Goal: Find specific page/section: Find specific page/section

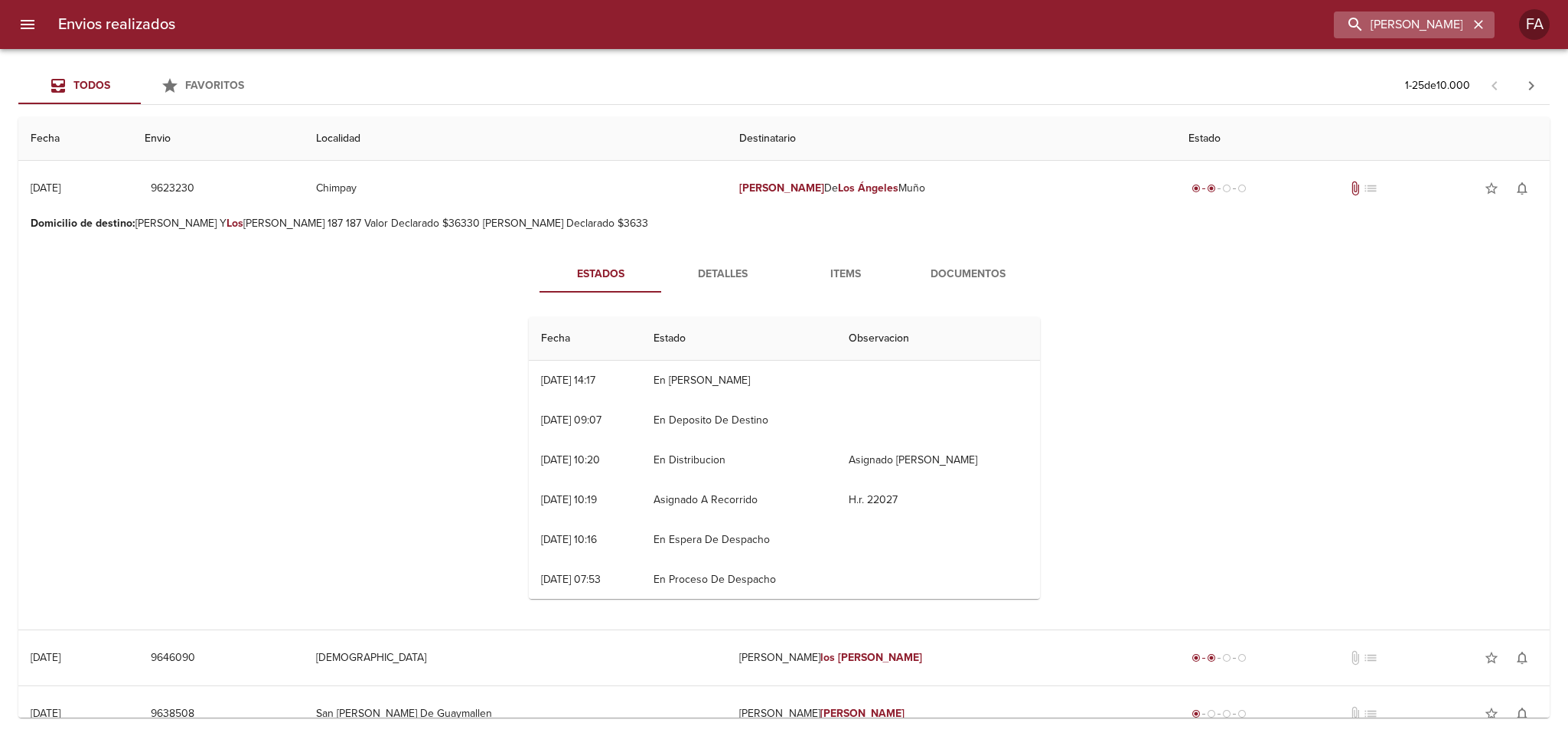
click at [1481, 30] on icon "button" at bounding box center [1478, 24] width 15 height 15
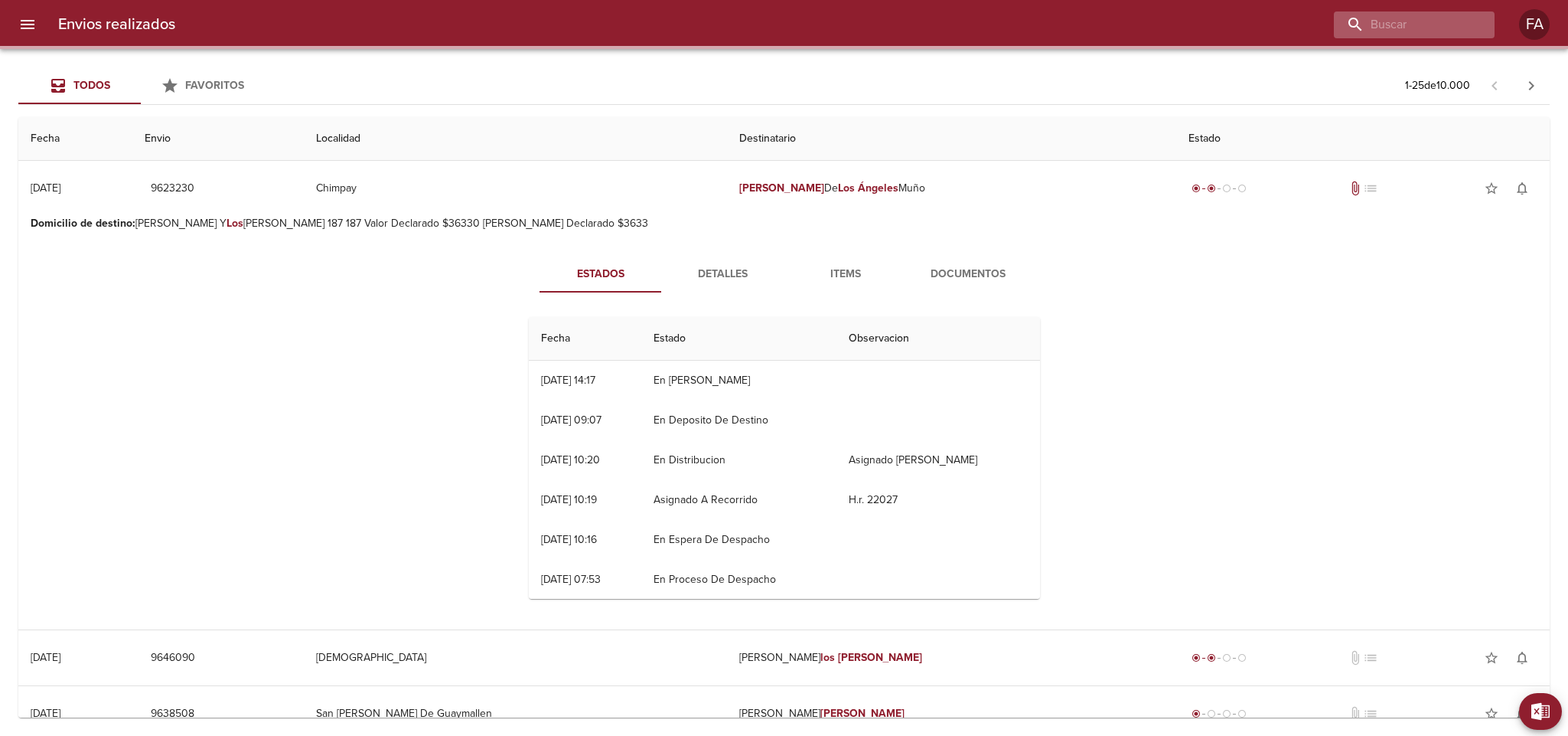
click at [1473, 28] on div at bounding box center [1414, 24] width 161 height 27
paste input "[PERSON_NAME]"
type input "[PERSON_NAME]"
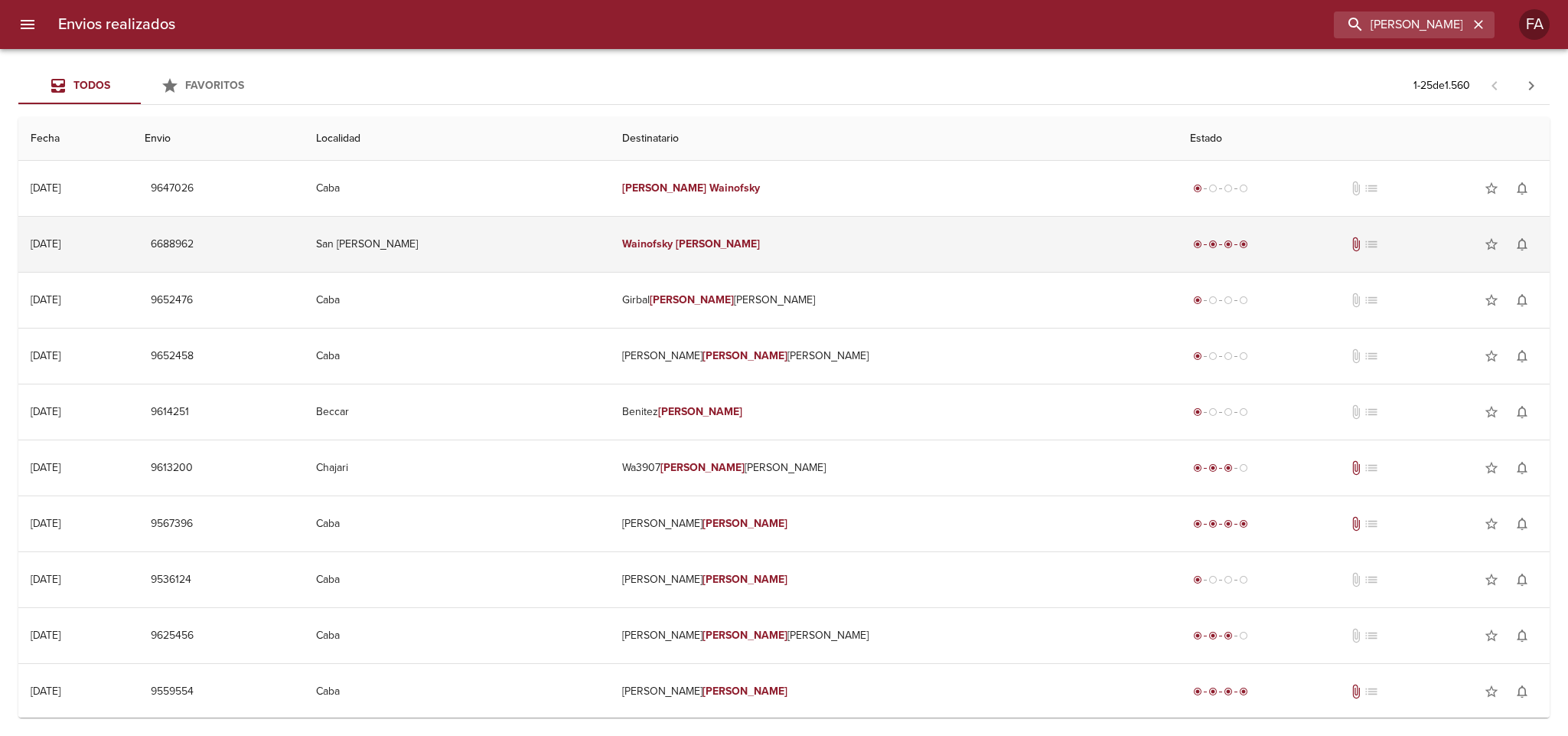
click at [609, 244] on td "San [PERSON_NAME]" at bounding box center [457, 244] width 306 height 55
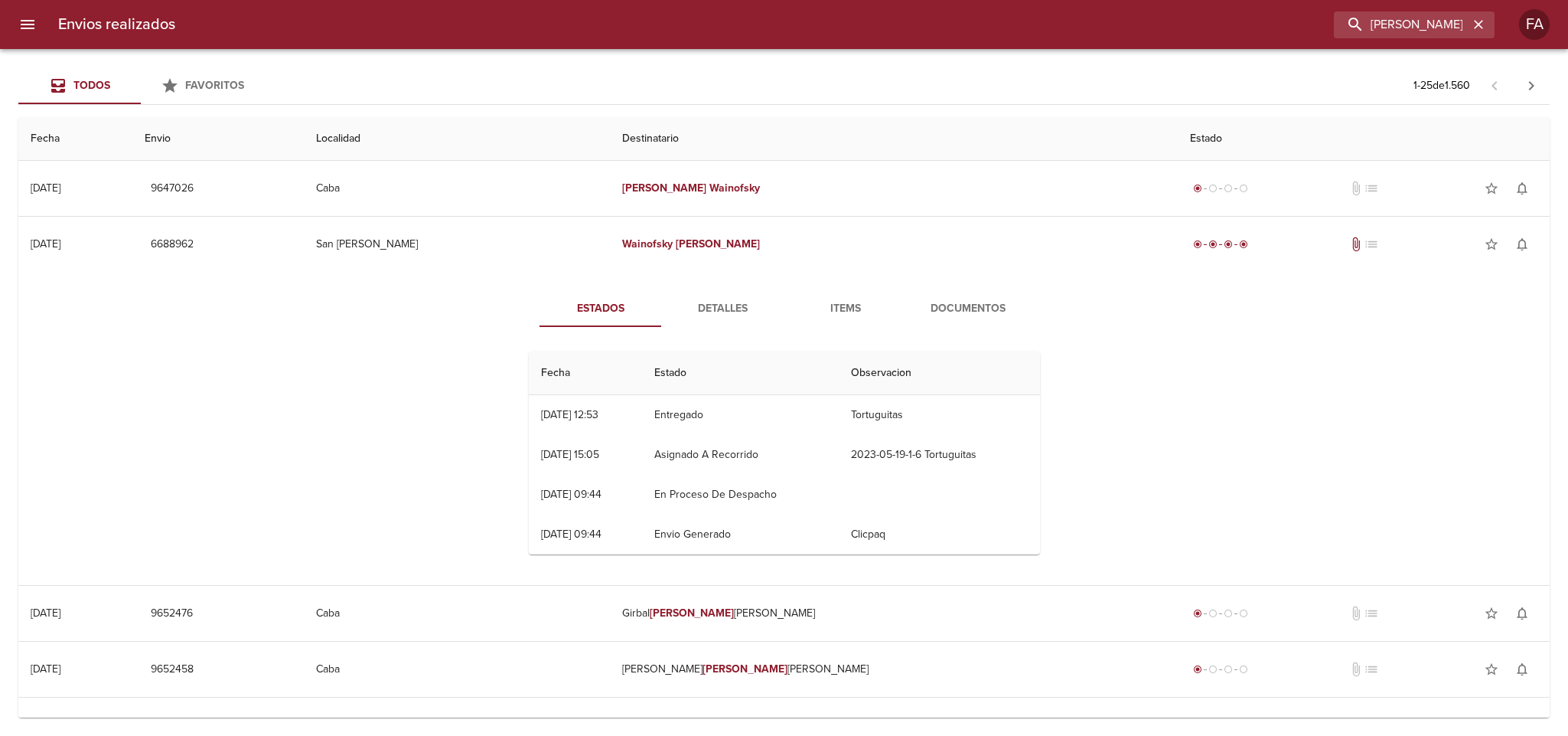
click at [731, 312] on span "Detalles" at bounding box center [723, 309] width 104 height 19
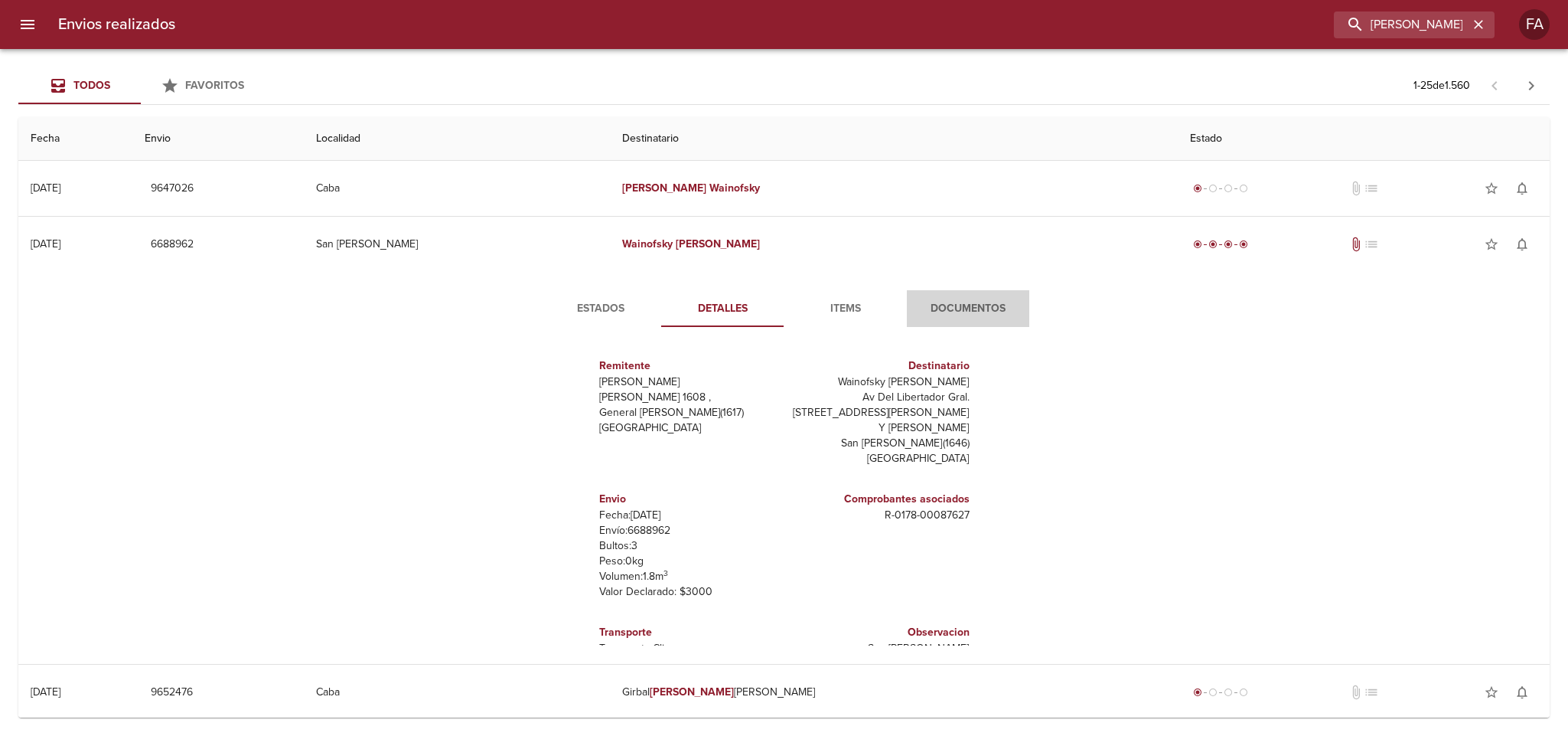
click at [967, 315] on span "Documentos" at bounding box center [967, 309] width 104 height 19
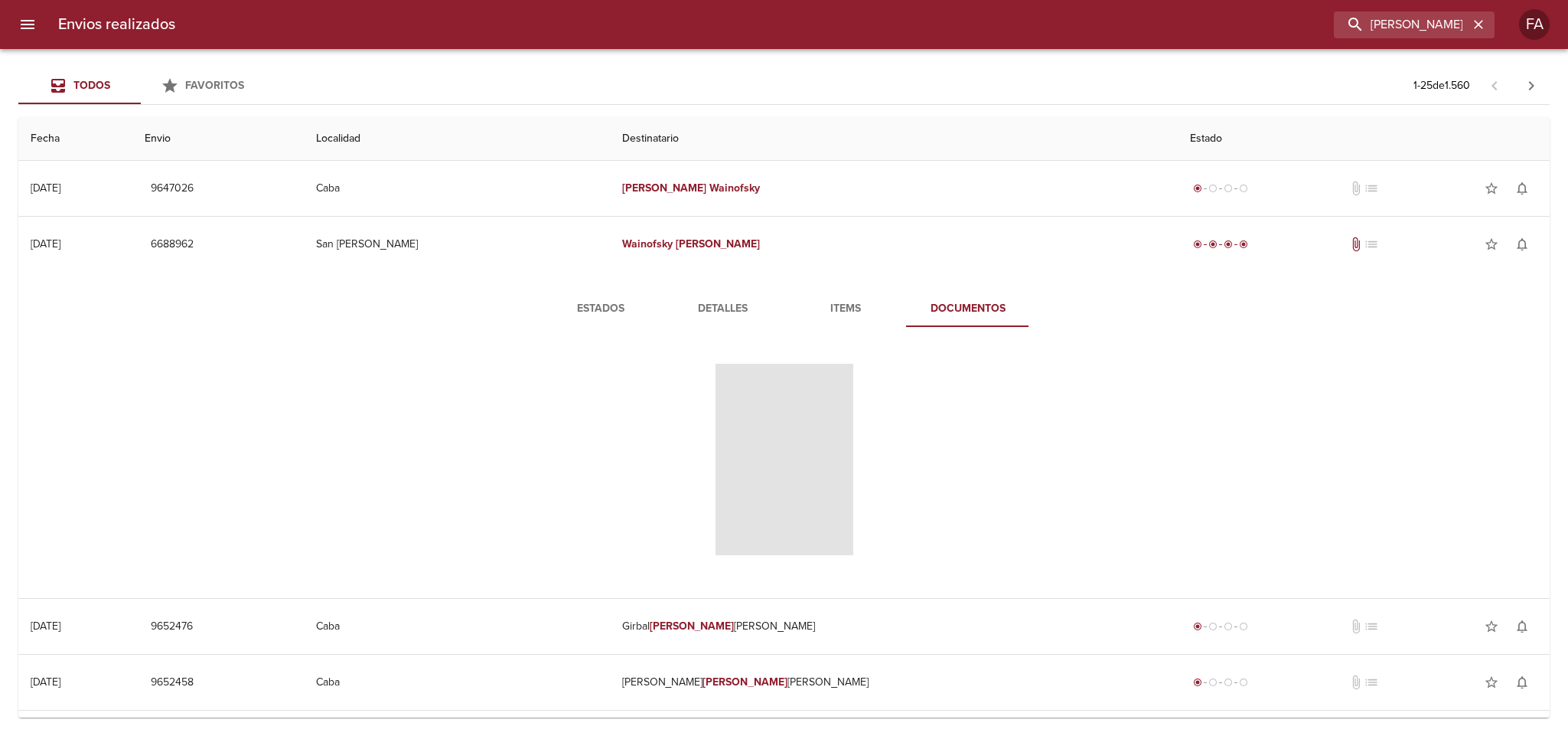
click at [795, 433] on span "Tabla de envíos del cliente" at bounding box center [784, 459] width 137 height 192
click at [798, 433] on span "Tabla de envíos del cliente" at bounding box center [784, 459] width 137 height 192
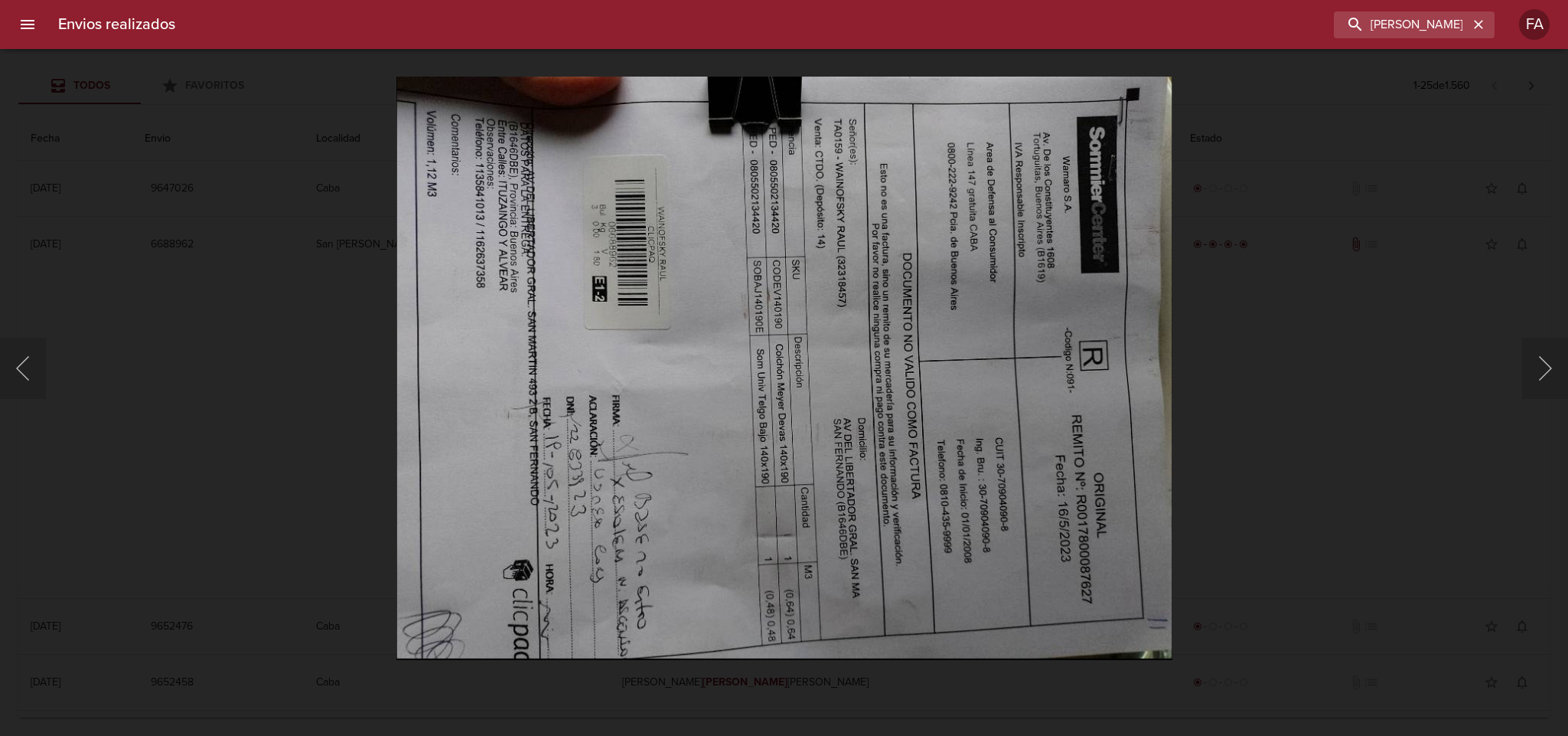
click at [785, 424] on img "Lightbox" at bounding box center [784, 369] width 777 height 584
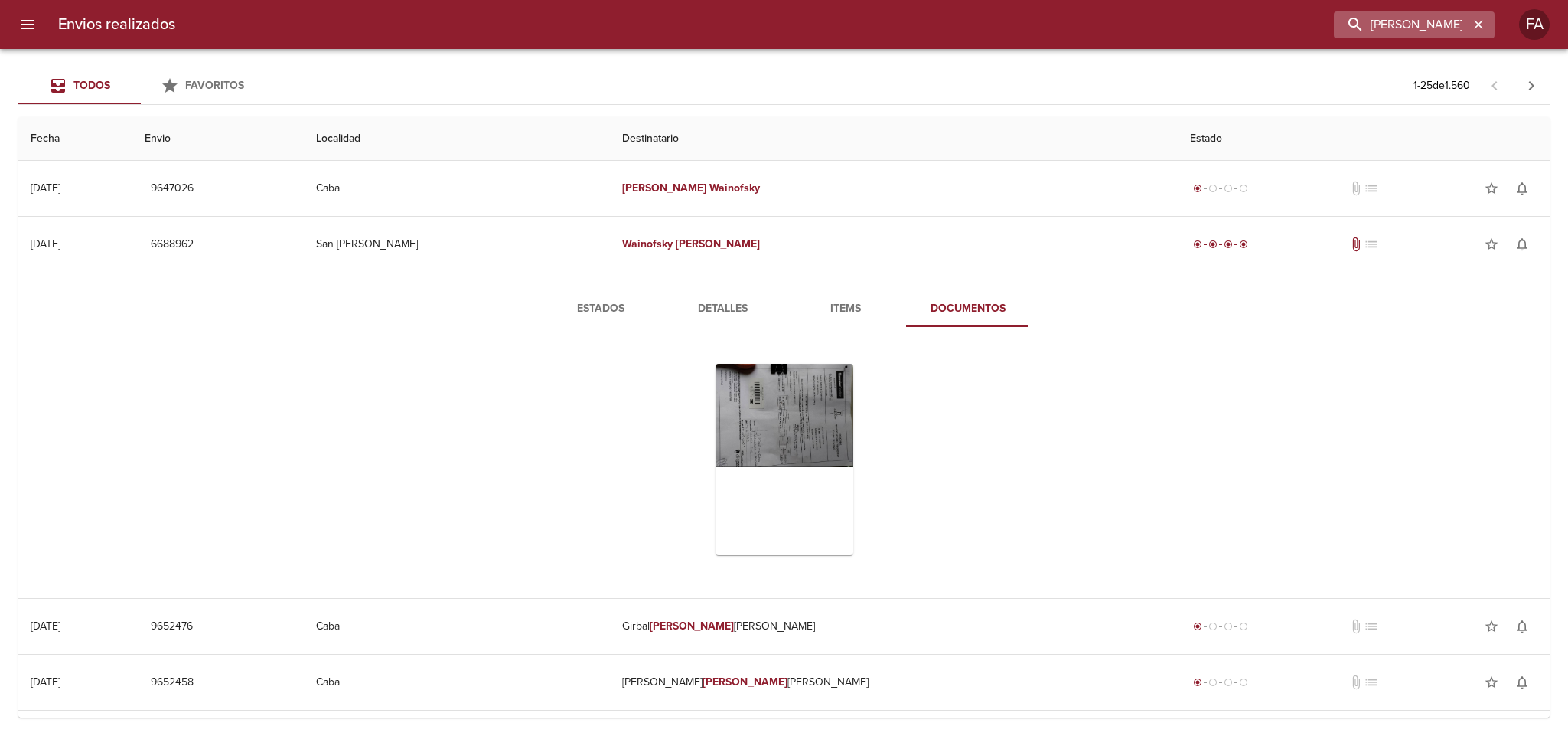
click at [1482, 31] on icon "button" at bounding box center [1478, 24] width 15 height 15
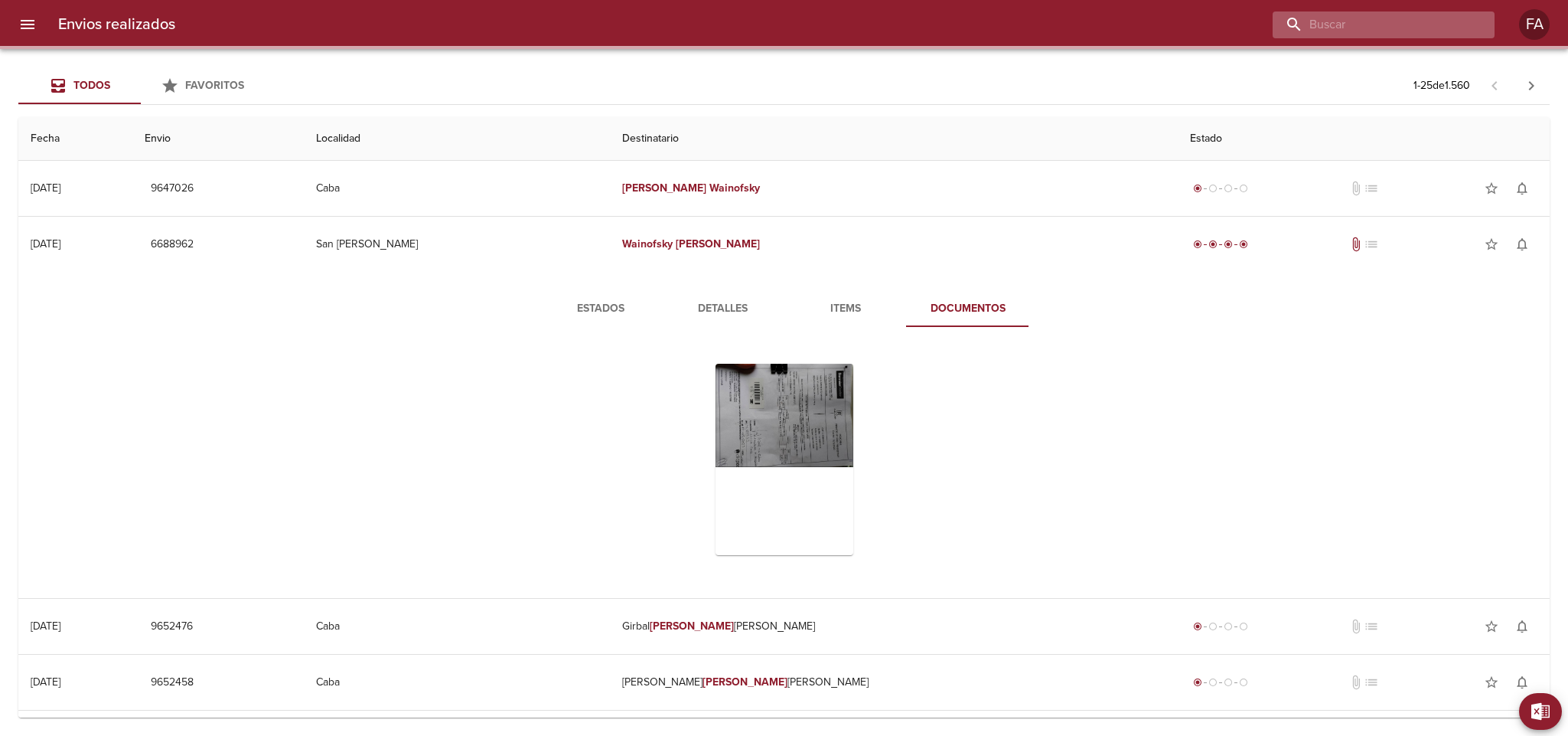
click at [1467, 30] on input "buscar" at bounding box center [1371, 24] width 196 height 27
paste input "[PERSON_NAME]"
type input "[PERSON_NAME]"
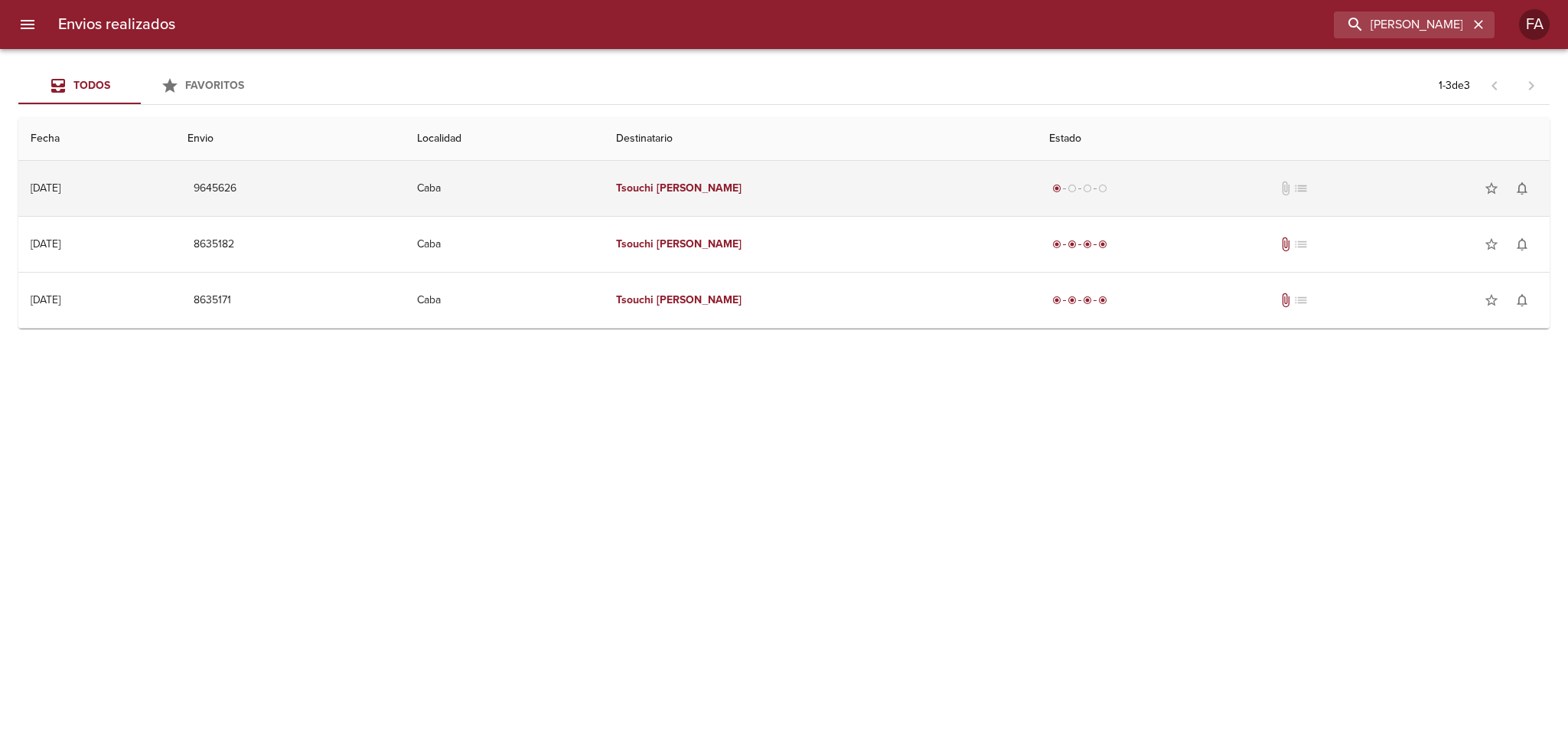
click at [758, 173] on td "[PERSON_NAME]" at bounding box center [820, 188] width 433 height 55
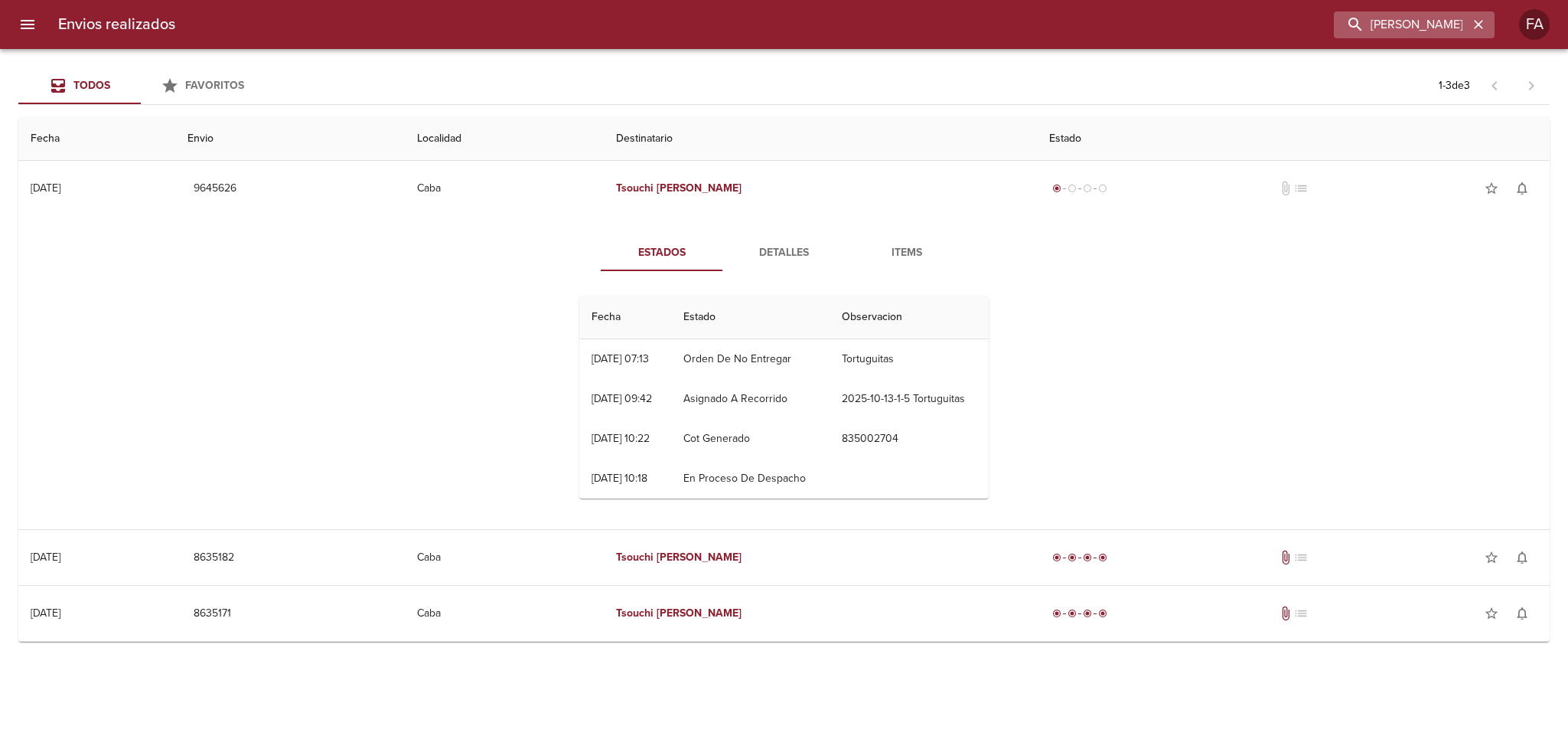
click at [1475, 21] on icon "button" at bounding box center [1478, 24] width 9 height 9
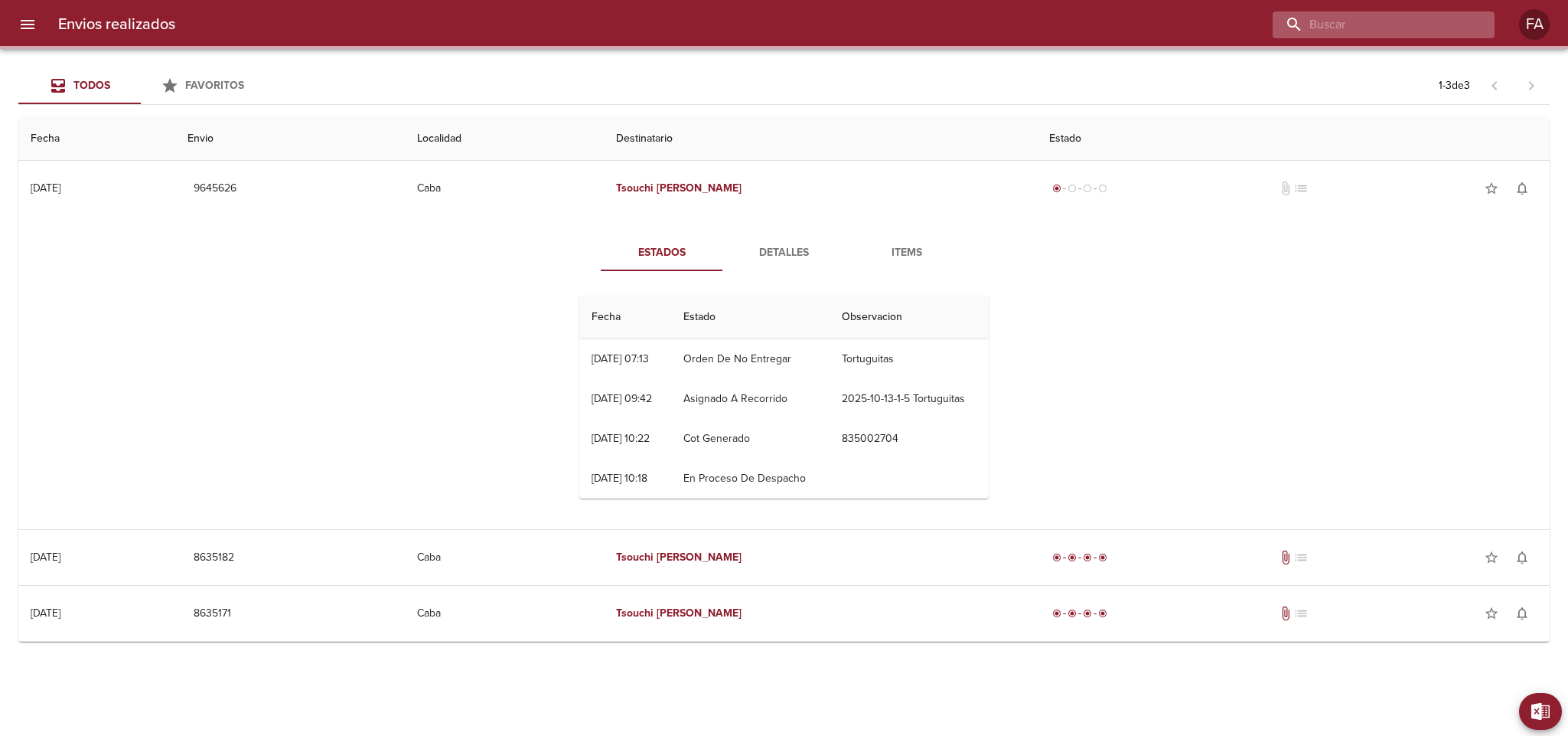
click at [1438, 22] on input "buscar" at bounding box center [1371, 24] width 196 height 27
paste input "[PERSON_NAME]"
type input "[PERSON_NAME]"
